Goal: Task Accomplishment & Management: Manage account settings

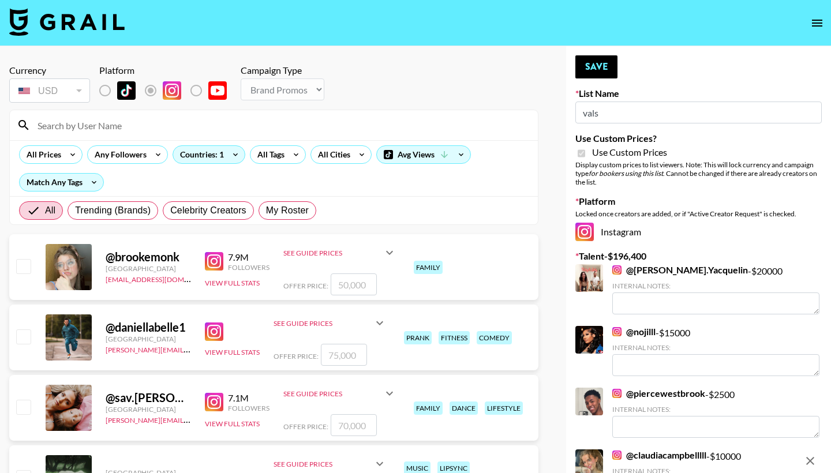
select select "Brand"
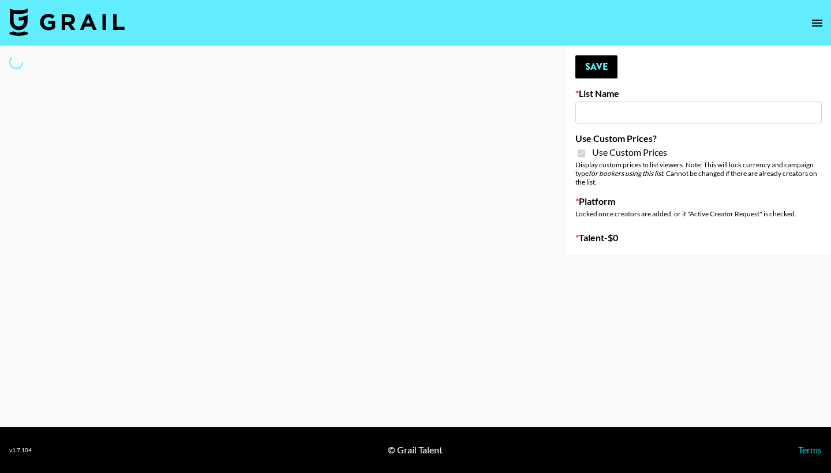
select select "Brand"
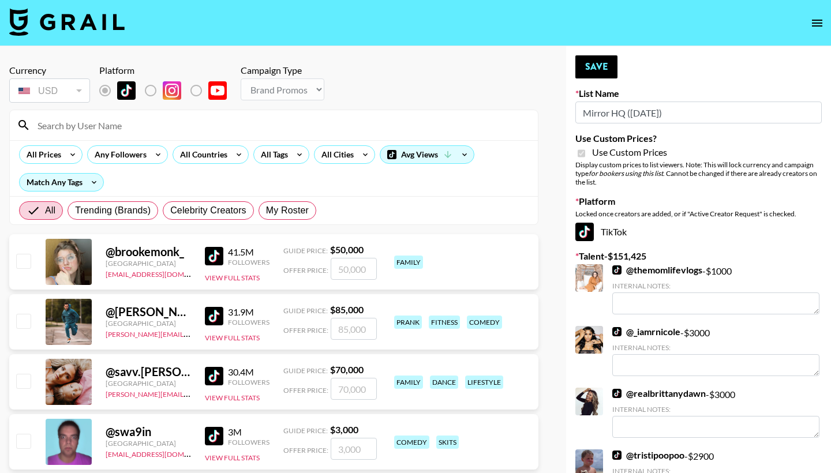
type input "Mirror HQ ([DATE])"
checkbox input "true"
click at [296, 126] on input at bounding box center [281, 125] width 500 height 18
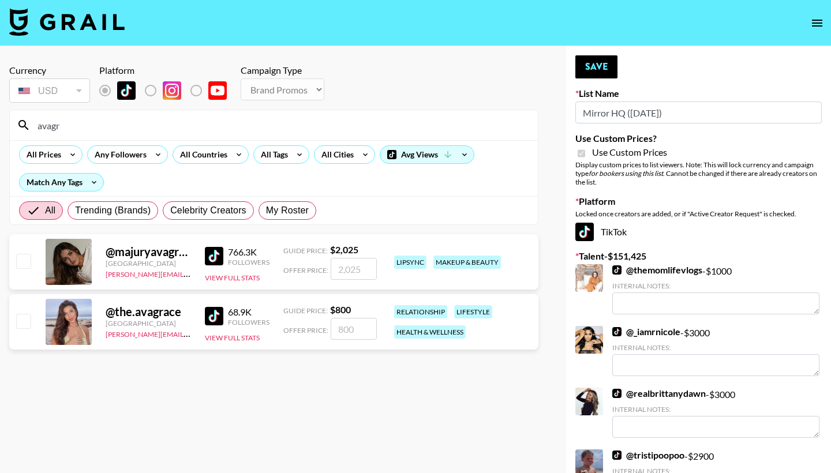
type input "avagr"
click at [25, 318] on input "checkbox" at bounding box center [23, 321] width 14 height 14
checkbox input "true"
type input "800"
click at [586, 66] on button "Save" at bounding box center [596, 66] width 42 height 23
